Goal: Task Accomplishment & Management: Manage account settings

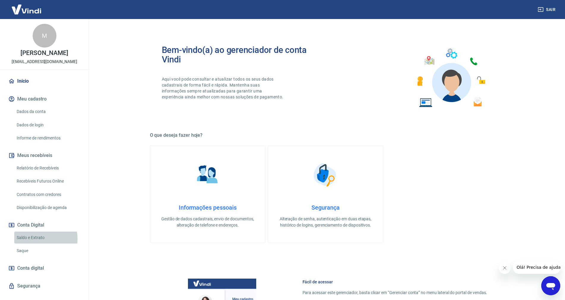
click at [35, 239] on link "Saldo e Extrato" at bounding box center [47, 237] width 67 height 12
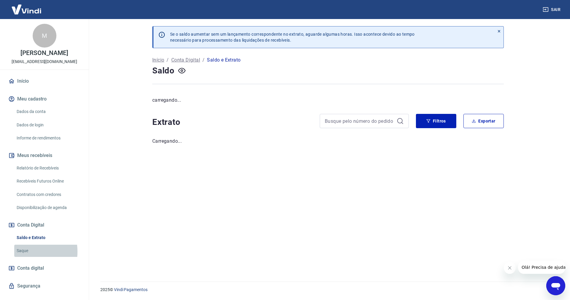
click at [21, 251] on link "Saque" at bounding box center [47, 251] width 67 height 12
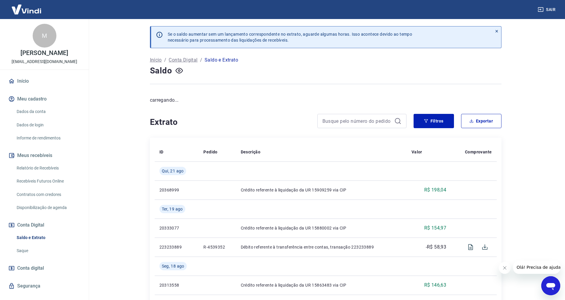
click at [25, 249] on link "Saque" at bounding box center [47, 251] width 67 height 12
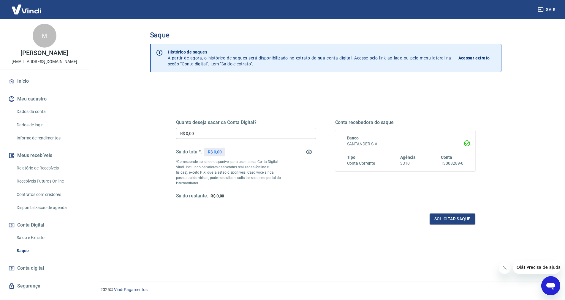
click at [208, 131] on input "R$ 0,00" at bounding box center [246, 133] width 140 height 11
drag, startPoint x: 206, startPoint y: 132, endPoint x: 159, endPoint y: 132, distance: 46.4
click at [159, 132] on div "Quanto deseja sacar da Conta Digital? R$ 0,00 ​ Saldo total*: R$ 0,00 *Correspo…" at bounding box center [326, 199] width 352 height 236
click at [263, 197] on div "Saldo restante: R$ 0,00" at bounding box center [246, 196] width 140 height 6
click at [311, 151] on icon "button" at bounding box center [309, 151] width 7 height 7
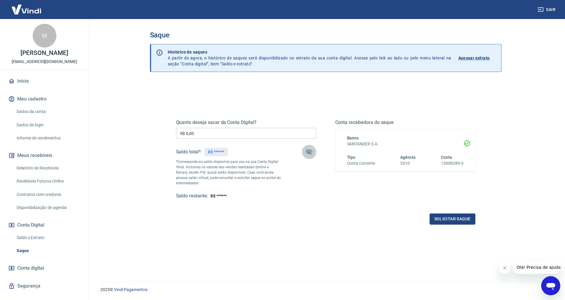
click at [311, 151] on icon "button" at bounding box center [309, 151] width 7 height 7
click at [32, 235] on link "Saldo e Extrato" at bounding box center [47, 237] width 67 height 12
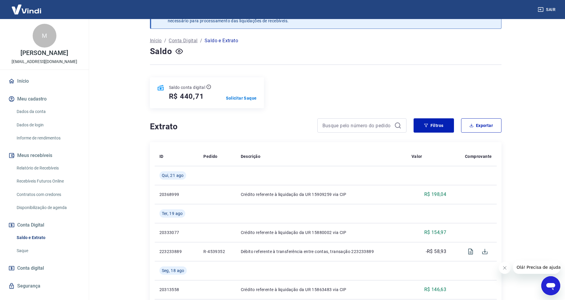
scroll to position [30, 0]
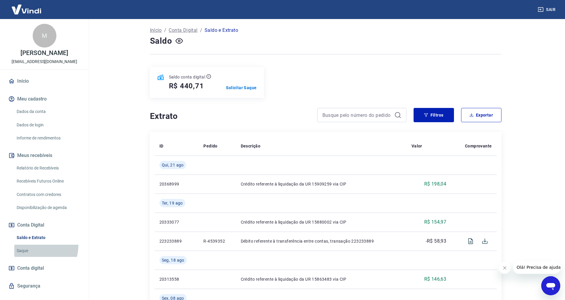
click at [35, 245] on link "Saque" at bounding box center [47, 251] width 67 height 12
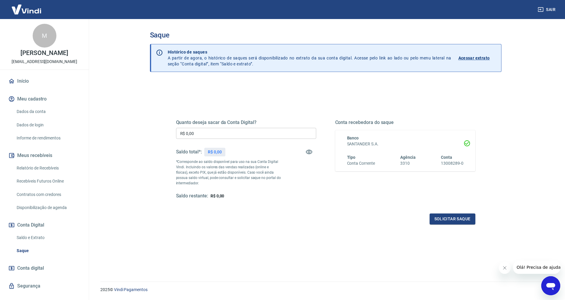
click at [219, 131] on input "R$ 0,00" at bounding box center [246, 133] width 140 height 11
drag, startPoint x: 219, startPoint y: 130, endPoint x: 152, endPoint y: 130, distance: 67.2
click at [152, 130] on div "Quanto deseja sacar da Conta Digital? R$ 0,00 ​ Saldo total*: R$ 440,71 *Corres…" at bounding box center [326, 199] width 352 height 236
type input "R$ 440,71"
click at [448, 222] on button "Solicitar saque" at bounding box center [453, 218] width 46 height 11
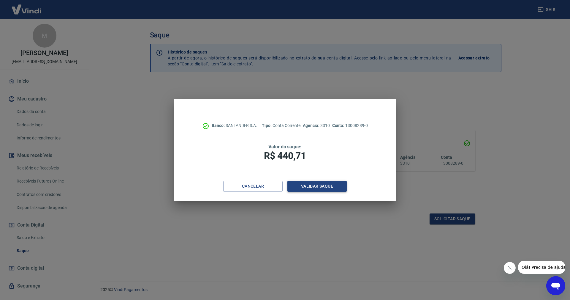
click at [319, 188] on button "Validar saque" at bounding box center [317, 186] width 59 height 11
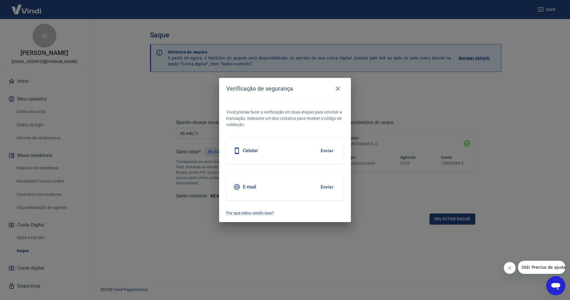
click at [327, 151] on button "Enviar" at bounding box center [327, 150] width 19 height 12
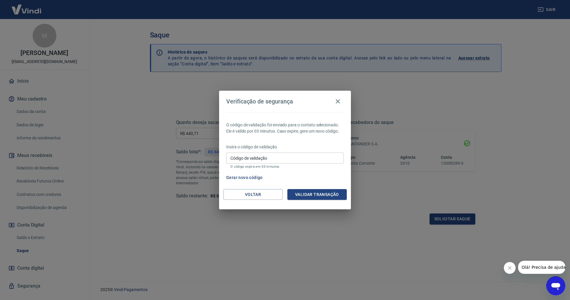
click at [327, 156] on input "Código de validação" at bounding box center [285, 157] width 118 height 11
type input "925531"
click at [325, 191] on button "Validar transação" at bounding box center [317, 194] width 59 height 11
